Goal: Task Accomplishment & Management: Manage account settings

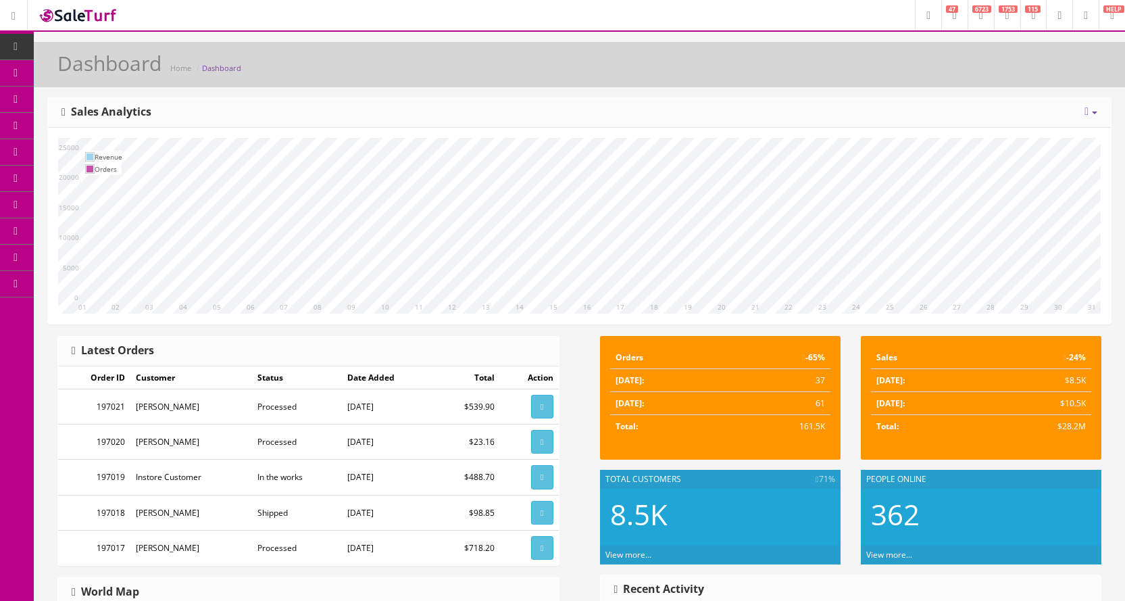
click at [128, 69] on link "Products" at bounding box center [105, 73] width 142 height 26
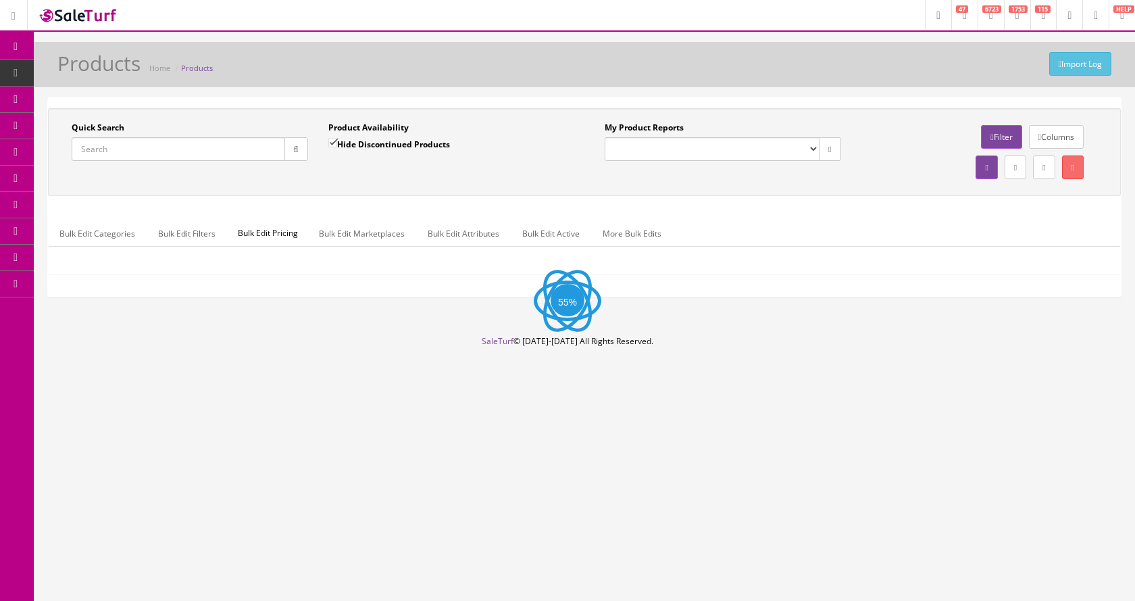
click at [149, 156] on input "Quick Search" at bounding box center [179, 149] width 214 height 24
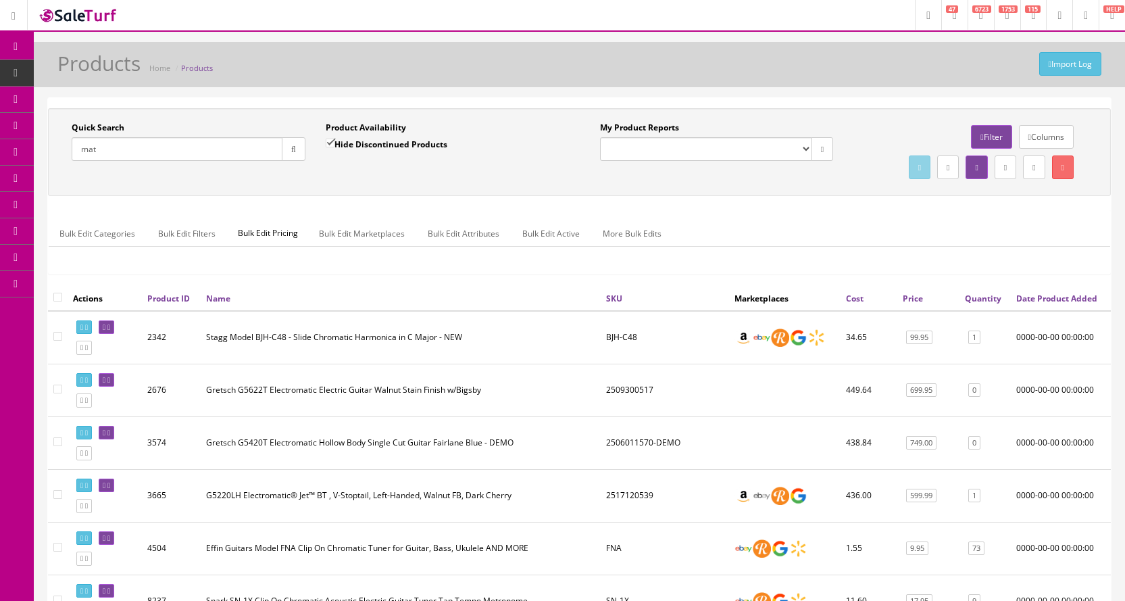
click at [144, 147] on input "mat" at bounding box center [177, 149] width 211 height 24
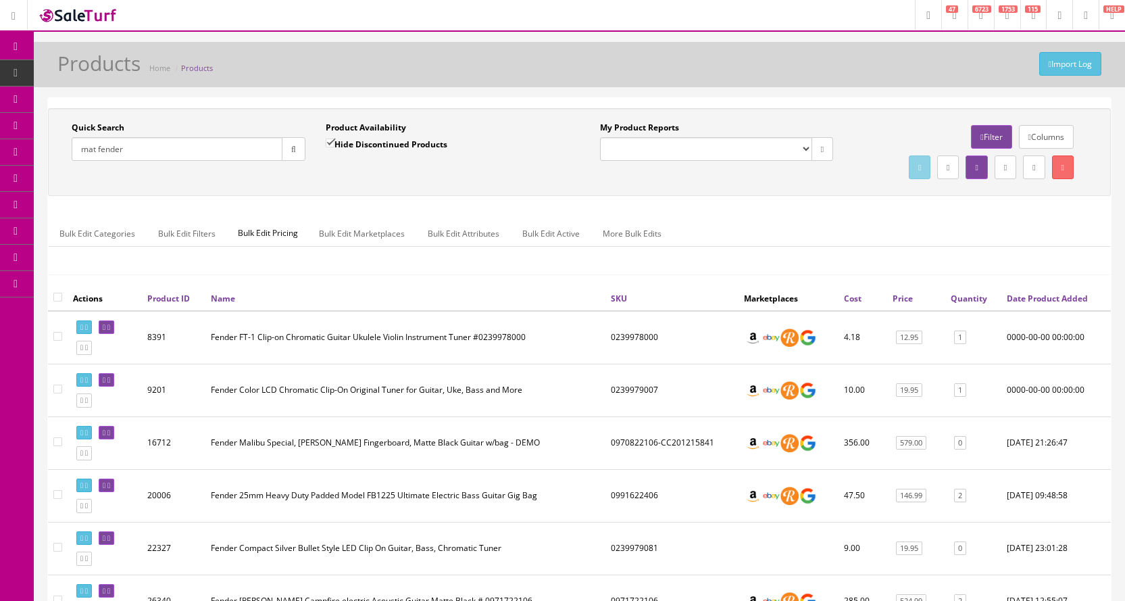
click at [1035, 137] on link "Columns" at bounding box center [1046, 137] width 55 height 24
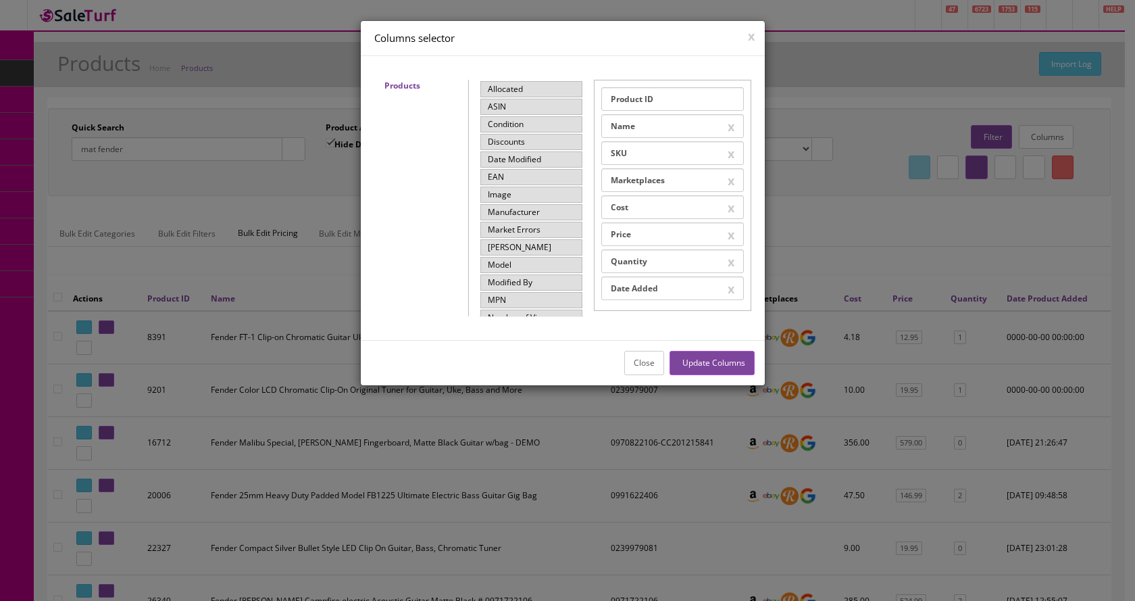
click at [570, 193] on div "Image" at bounding box center [532, 195] width 102 height 16
click at [680, 360] on button "Update Columns" at bounding box center [712, 363] width 84 height 24
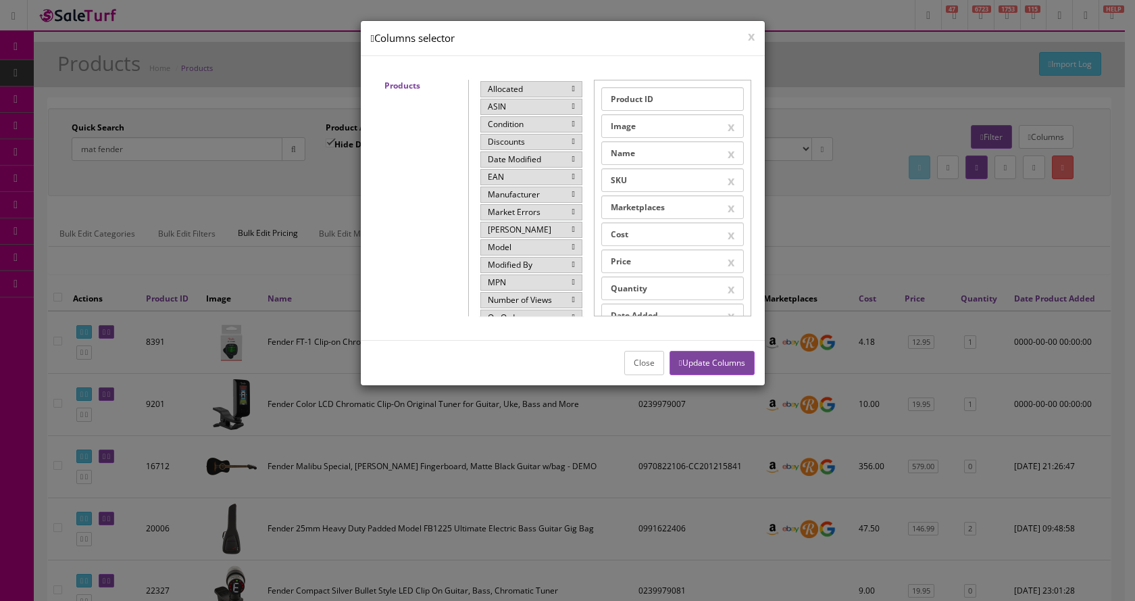
click at [97, 257] on div at bounding box center [567, 300] width 1135 height 601
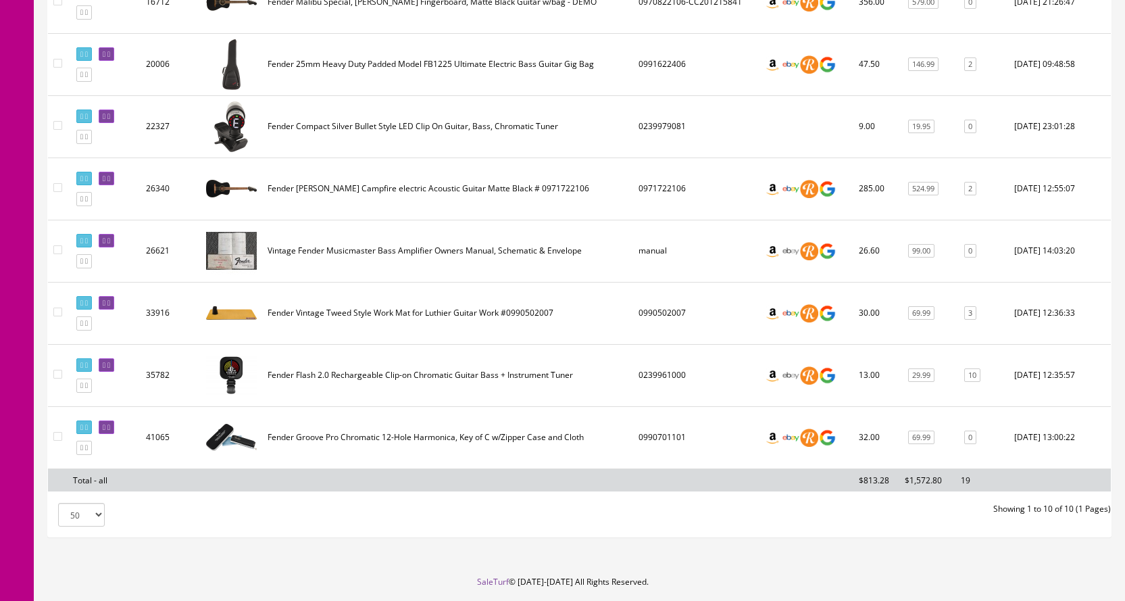
scroll to position [473, 0]
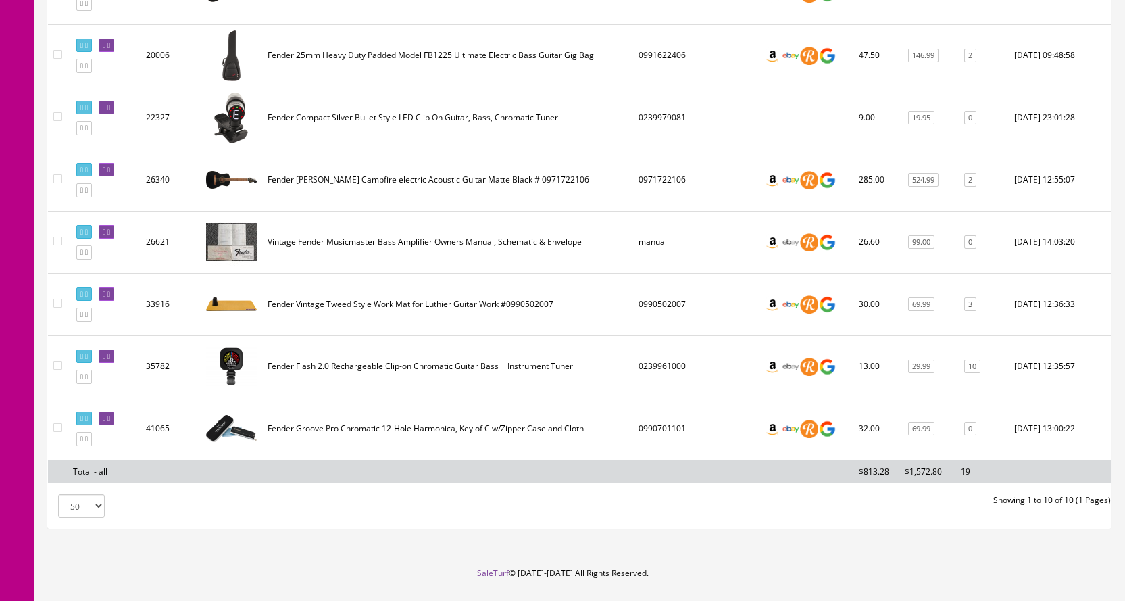
click at [370, 303] on td "Fender Vintage Tweed Style Work Mat for Luthier Guitar Work #0990502007" at bounding box center [447, 304] width 371 height 62
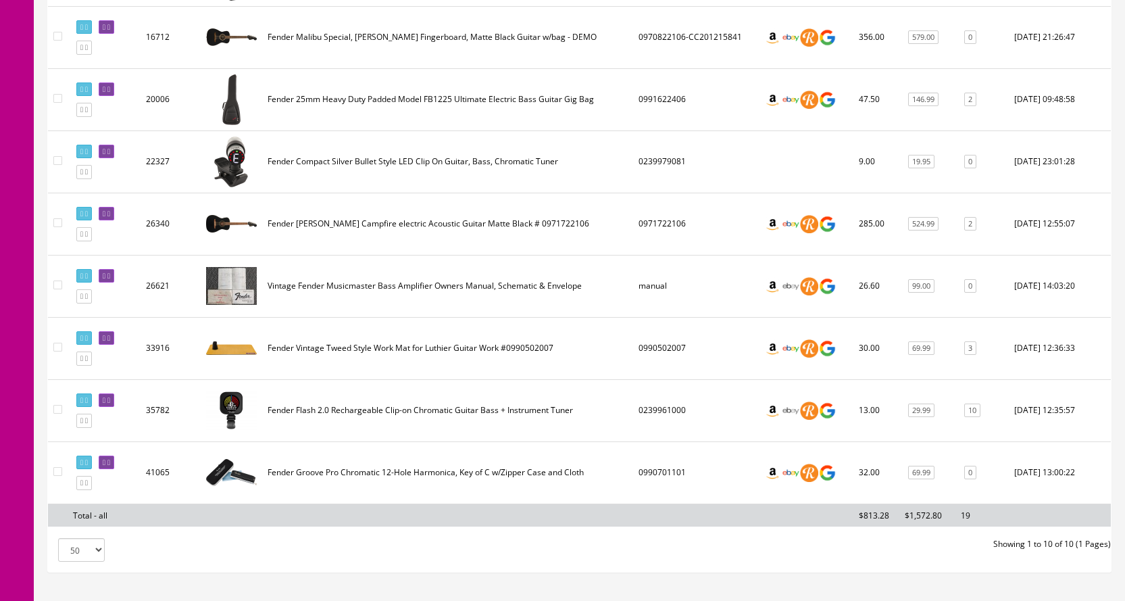
scroll to position [405, 0]
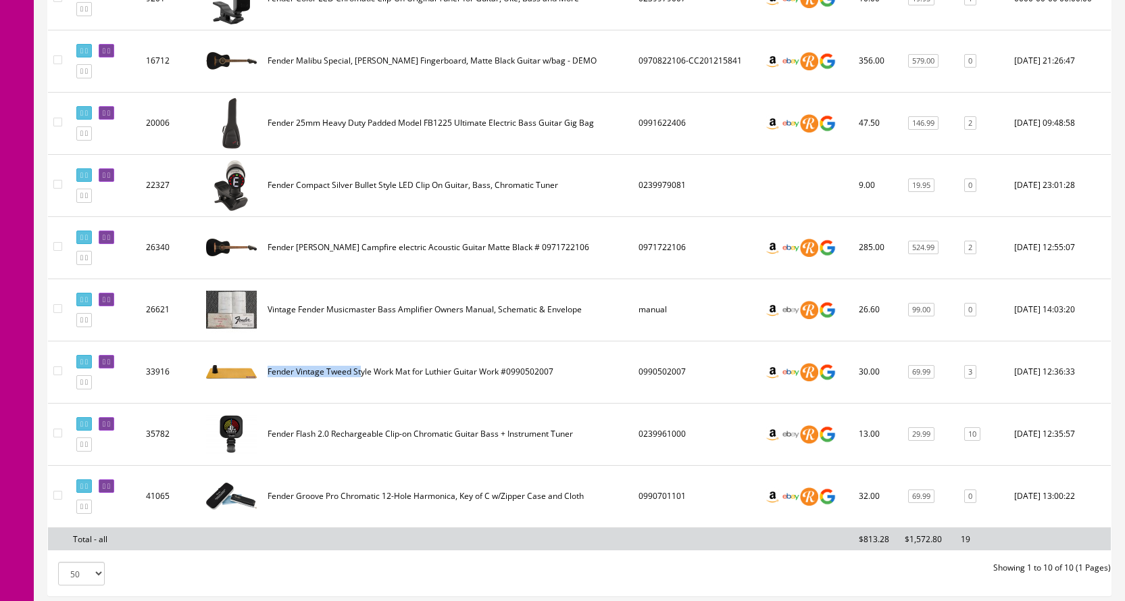
drag, startPoint x: 268, startPoint y: 372, endPoint x: 360, endPoint y: 376, distance: 91.3
click at [360, 376] on td "Fender Vintage Tweed Style Work Mat for Luthier Guitar Work #0990502007" at bounding box center [447, 372] width 371 height 62
click at [359, 374] on td "Fender Vintage Tweed Style Work Mat for Luthier Guitar Work #0990502007" at bounding box center [447, 372] width 371 height 62
drag, startPoint x: 373, startPoint y: 371, endPoint x: 410, endPoint y: 370, distance: 36.5
click at [410, 370] on td "Fender Vintage Tweed Style Work Mat for Luthier Guitar Work #0990502007" at bounding box center [447, 372] width 371 height 62
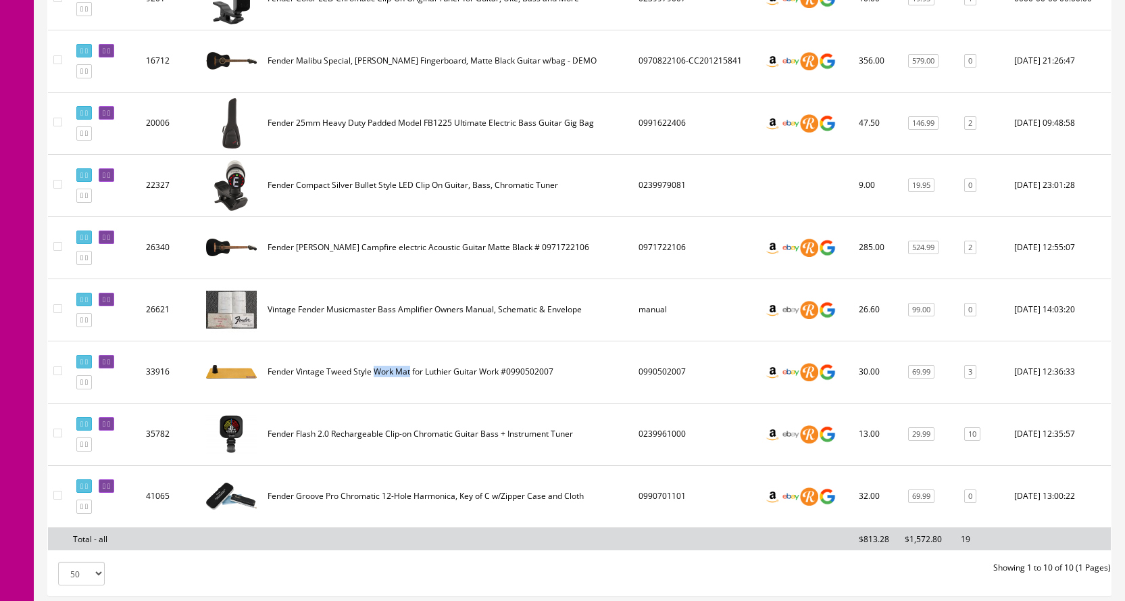
copy td "Work Mat"
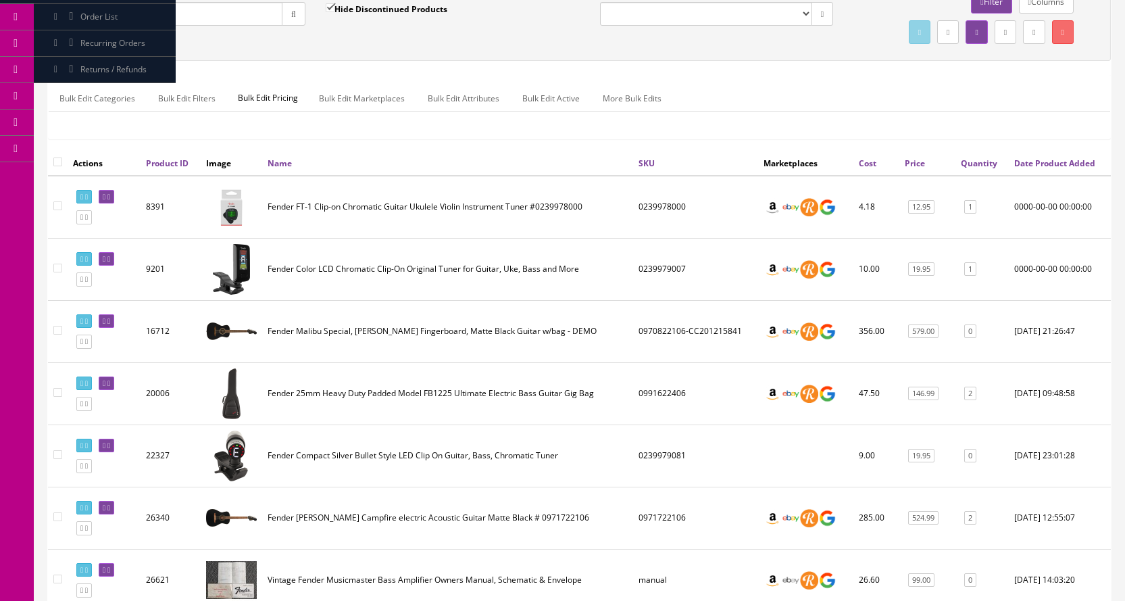
scroll to position [68, 0]
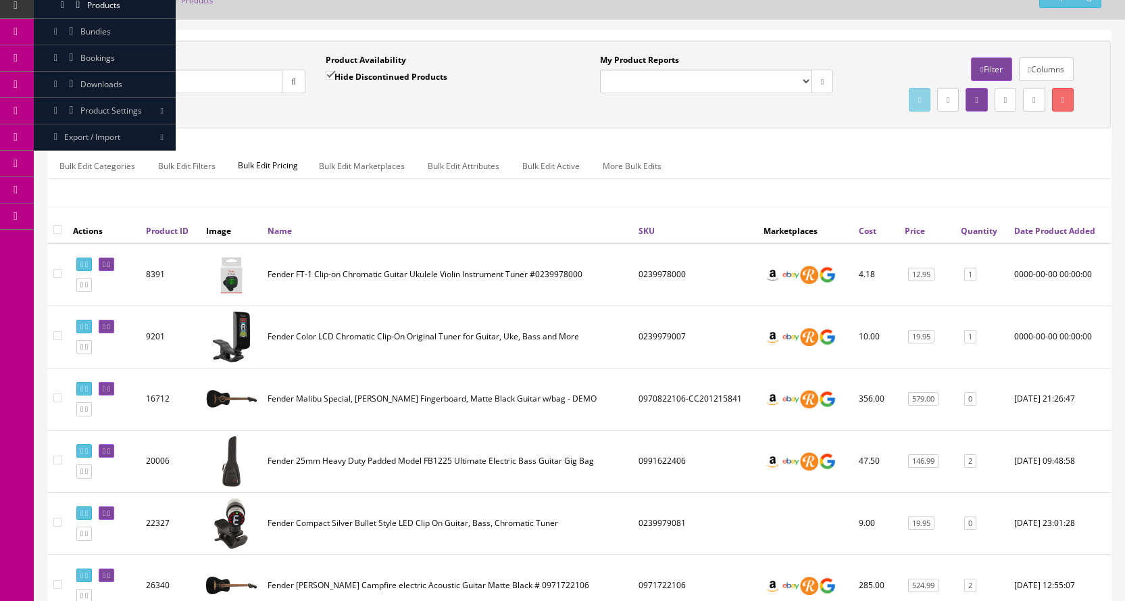
drag, startPoint x: 182, startPoint y: 74, endPoint x: 180, endPoint y: 82, distance: 9.2
click at [181, 80] on input "mat fender" at bounding box center [177, 82] width 211 height 24
click at [180, 82] on input "mat fender" at bounding box center [177, 82] width 211 height 24
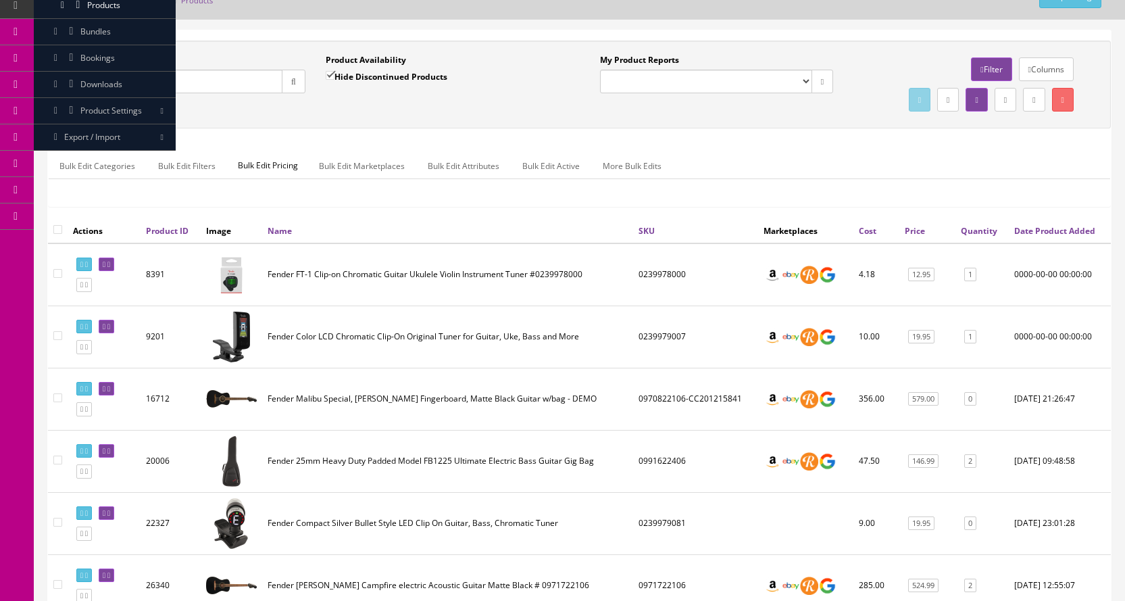
paste input "Work Mat"
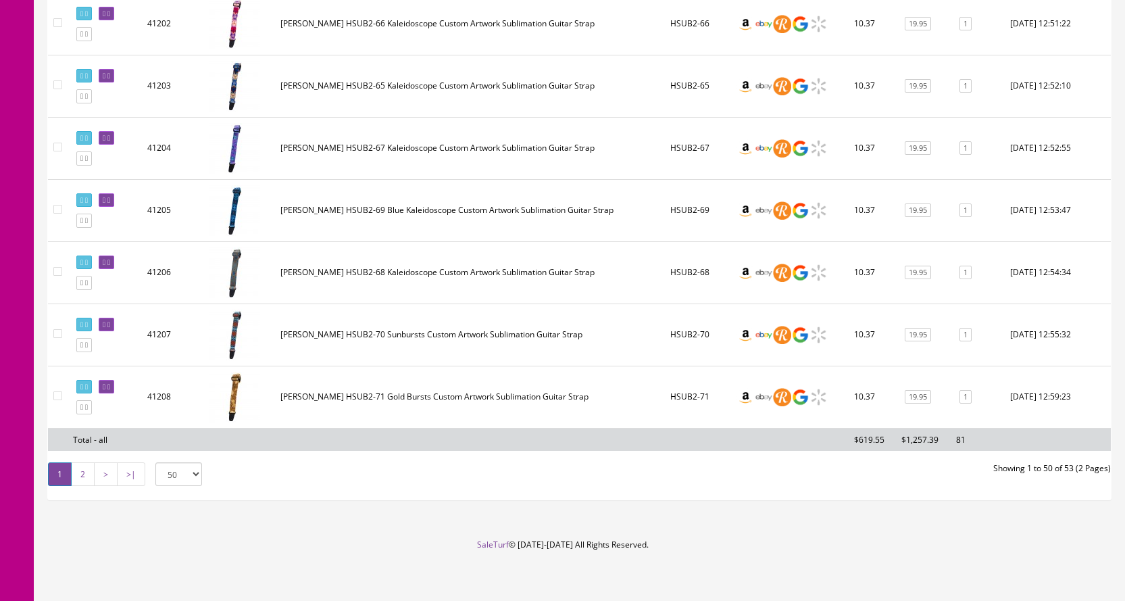
scroll to position [2997, 0]
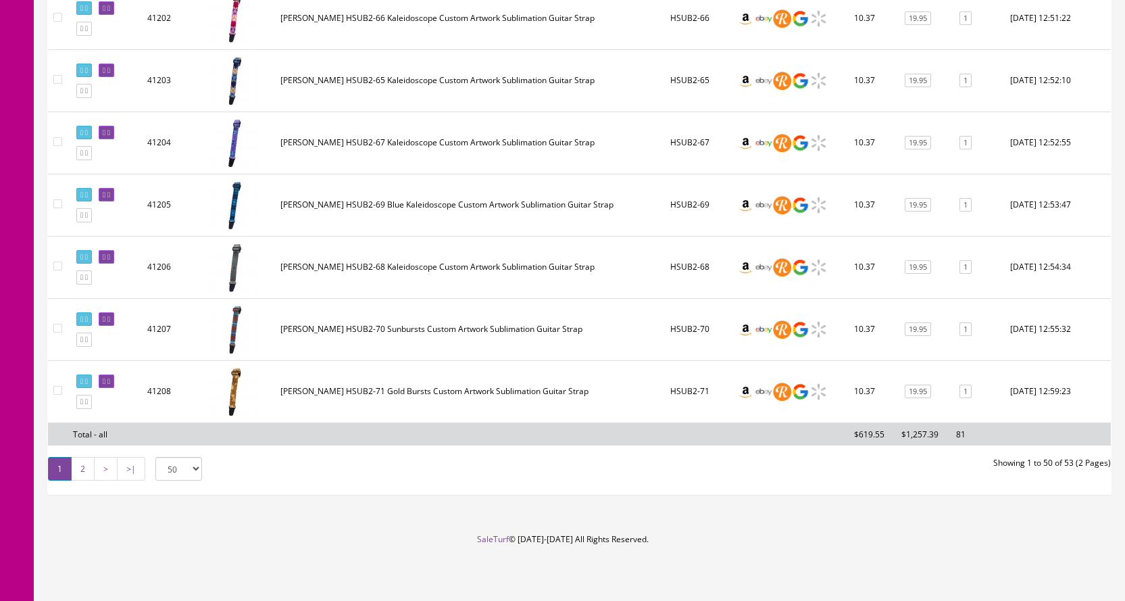
type input "Work Mat"
click at [78, 472] on link "2" at bounding box center [83, 469] width 24 height 24
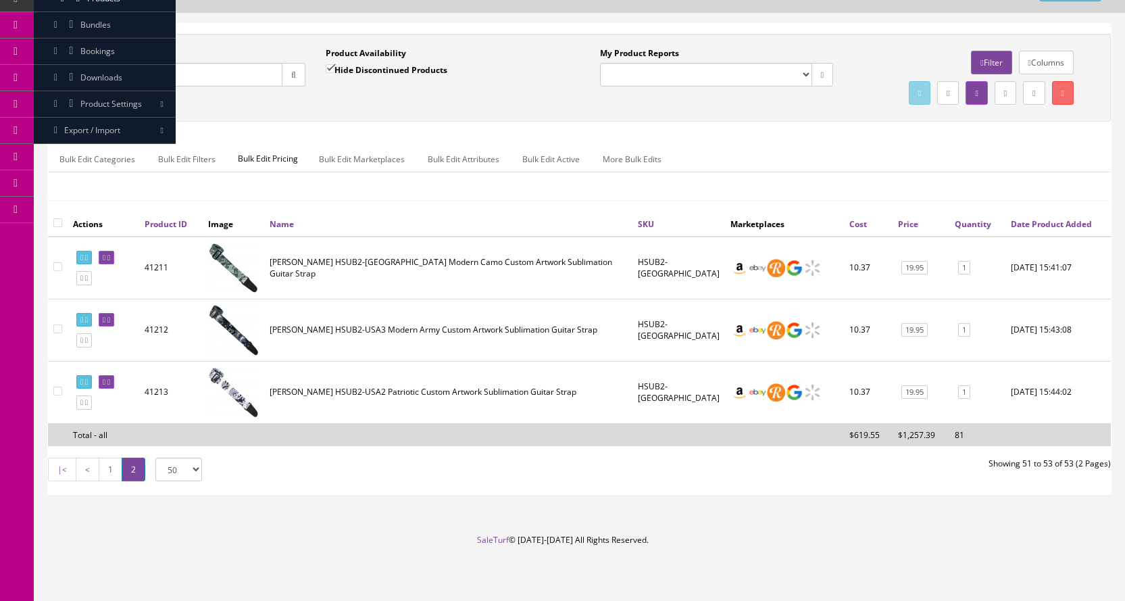
scroll to position [75, 0]
click at [112, 473] on link "1" at bounding box center [111, 469] width 24 height 24
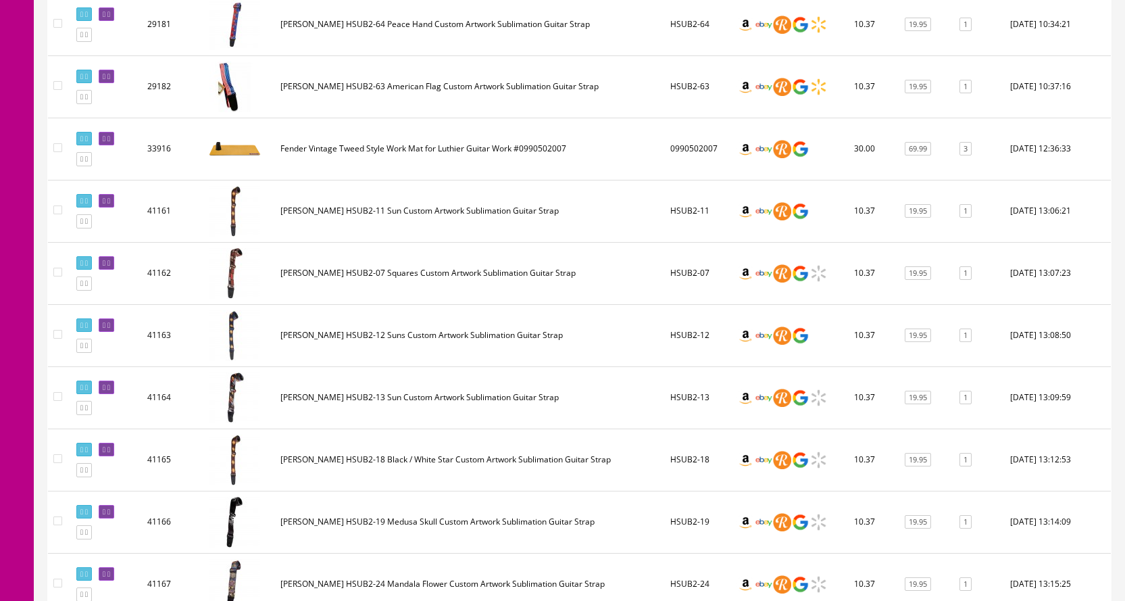
scroll to position [1156, 0]
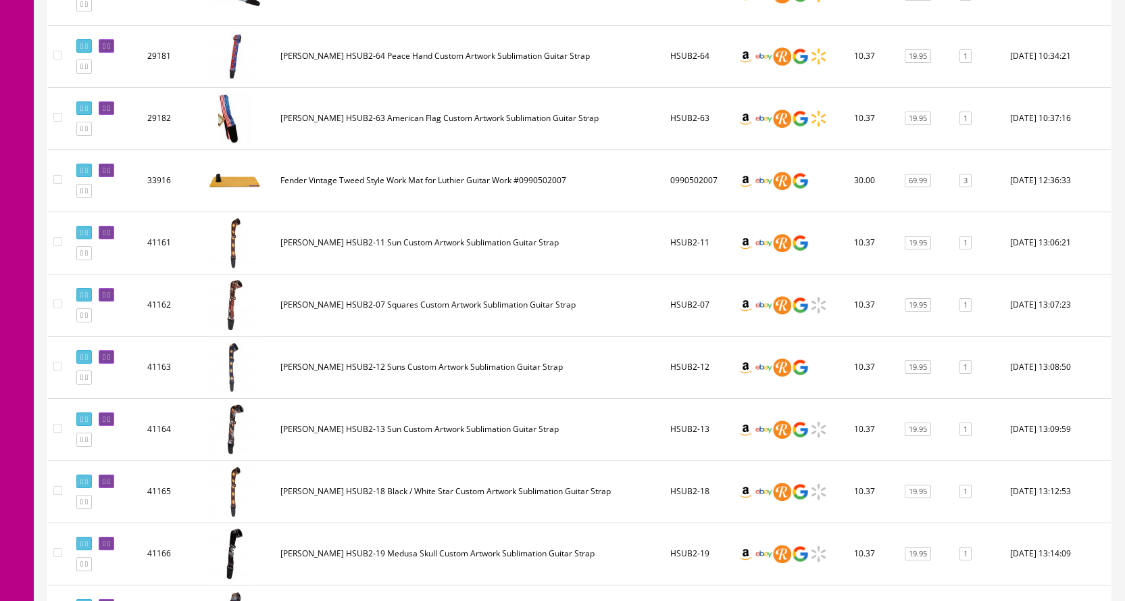
click at [137, 172] on td at bounding box center [105, 180] width 74 height 62
click at [105, 171] on icon at bounding box center [104, 170] width 3 height 7
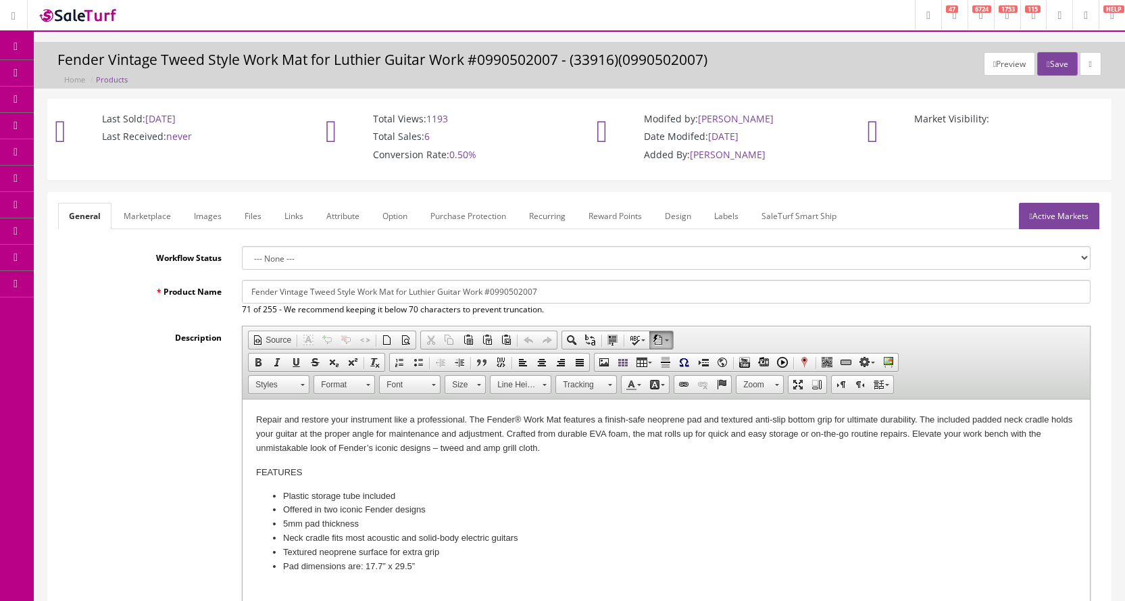
click at [208, 220] on link "Images" at bounding box center [207, 216] width 49 height 26
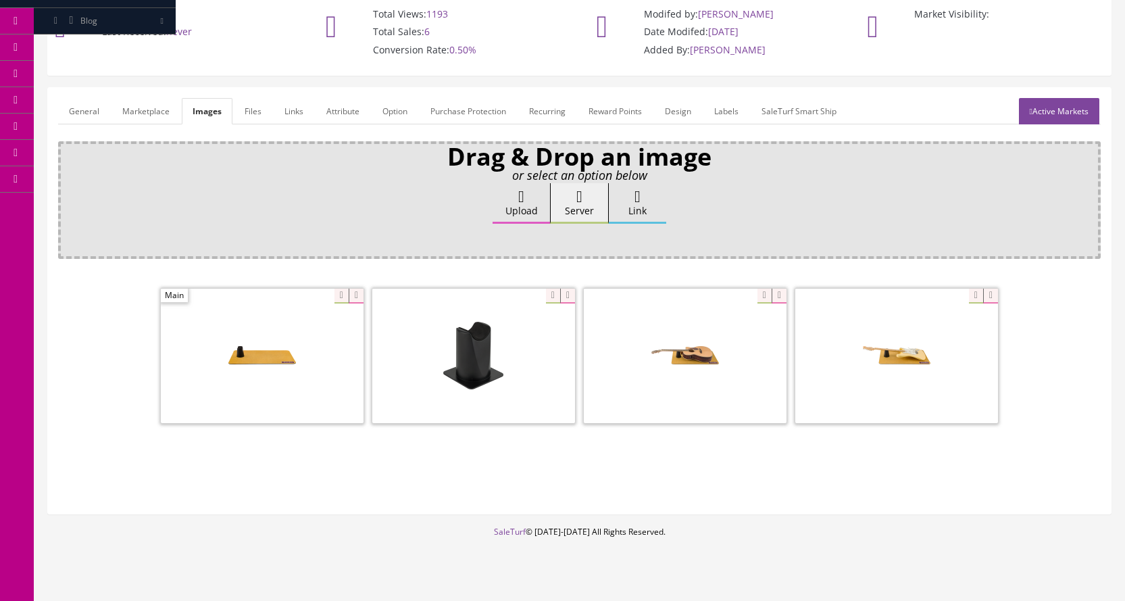
scroll to position [124, 0]
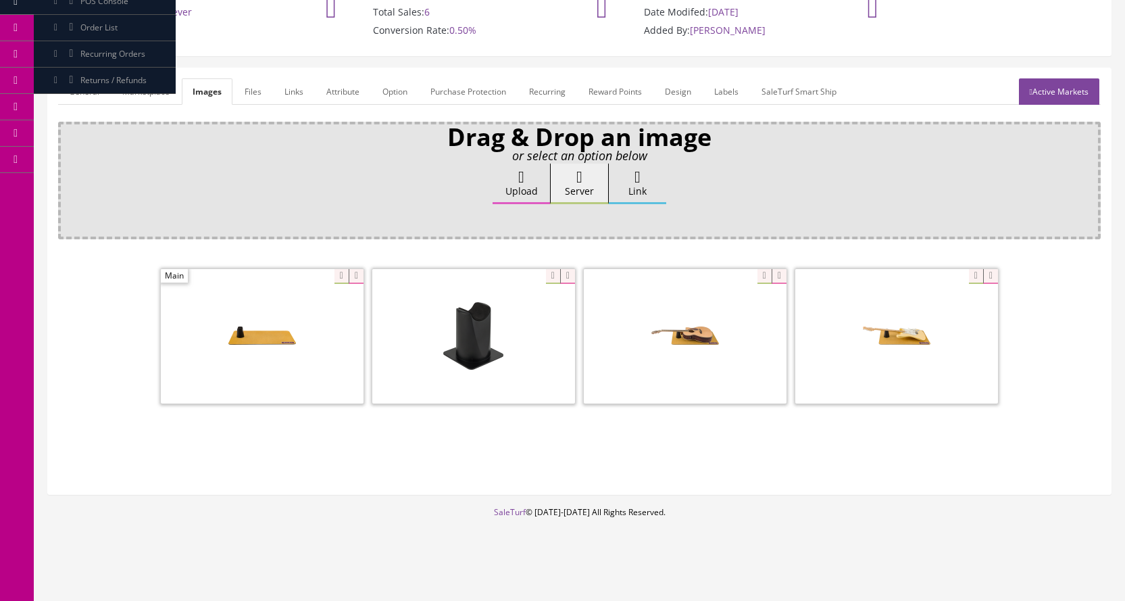
click at [489, 334] on span at bounding box center [473, 336] width 203 height 134
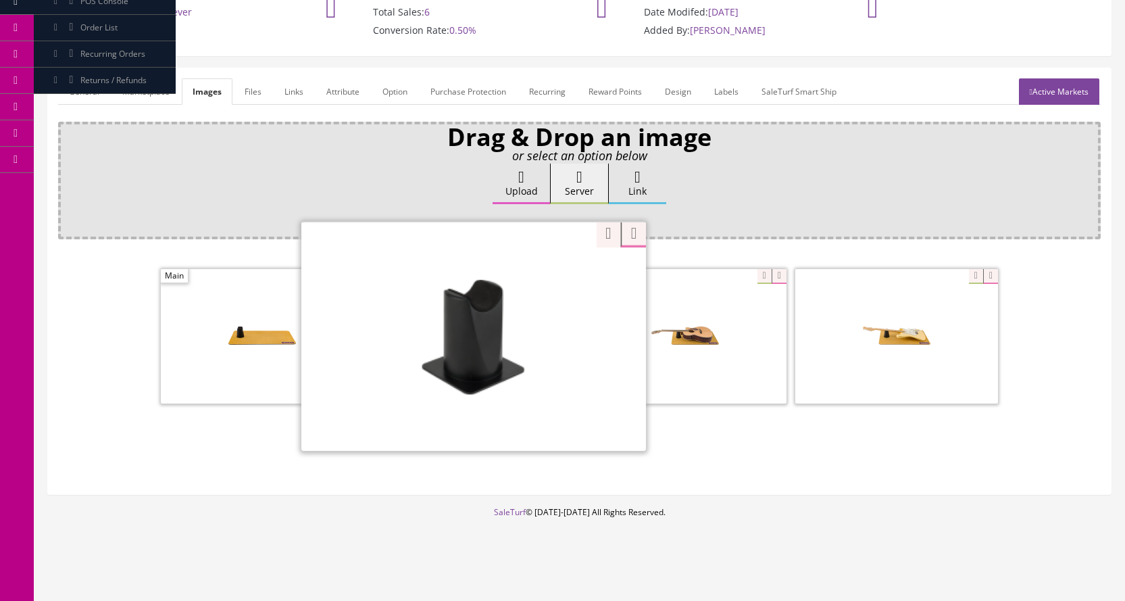
click at [545, 280] on div "Zoom" at bounding box center [473, 336] width 345 height 230
